Goal: Task Accomplishment & Management: Use online tool/utility

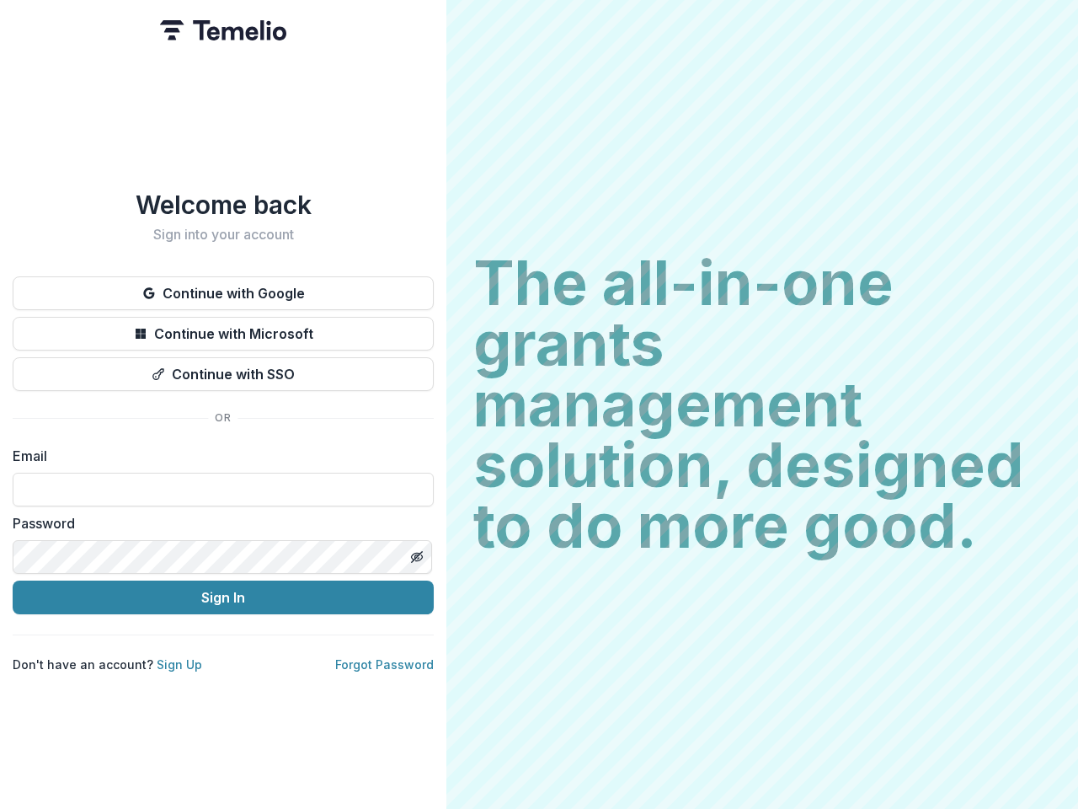
click at [539, 404] on h2 "The all-in-one grants management solution, designed to do more good." at bounding box center [762, 404] width 578 height 303
click at [223, 286] on button "Continue with Google" at bounding box center [223, 293] width 421 height 34
click at [223, 327] on button "Continue with Microsoft" at bounding box center [223, 334] width 421 height 34
click at [223, 367] on button "Continue with SSO" at bounding box center [223, 374] width 421 height 34
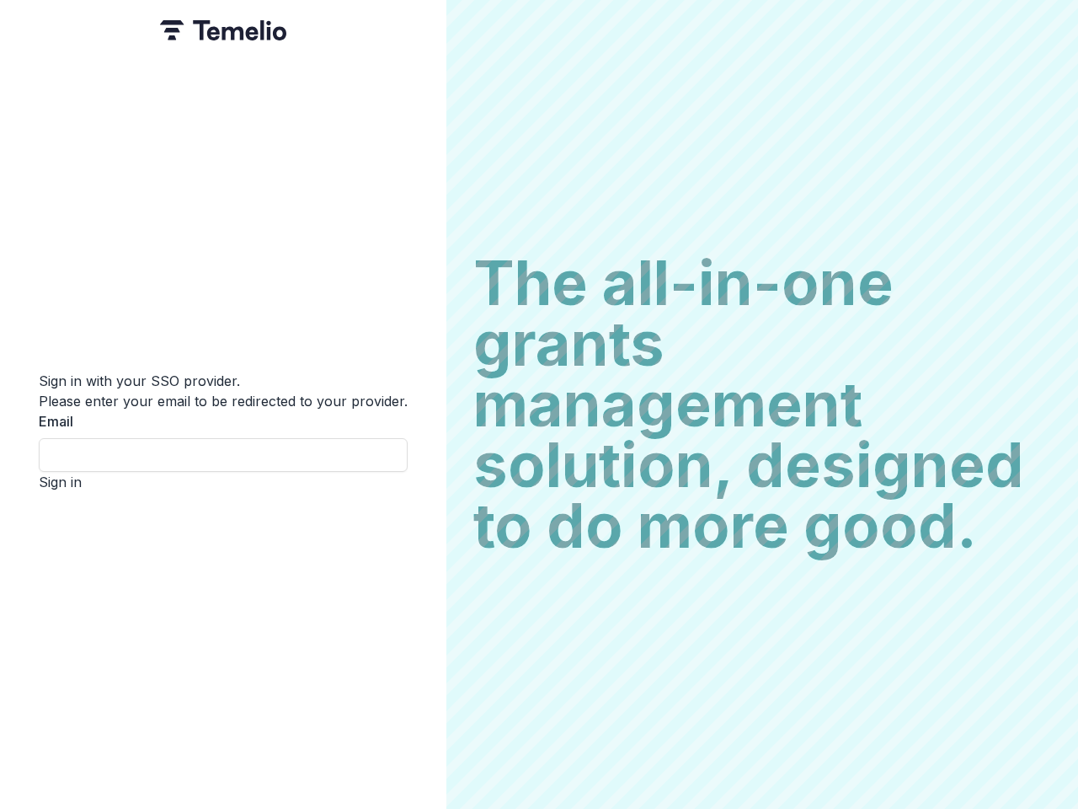
click at [416, 550] on div "Sign in with your SSO provider. Please enter your email to be redirected to you…" at bounding box center [223, 404] width 447 height 809
